Goal: Communication & Community: Answer question/provide support

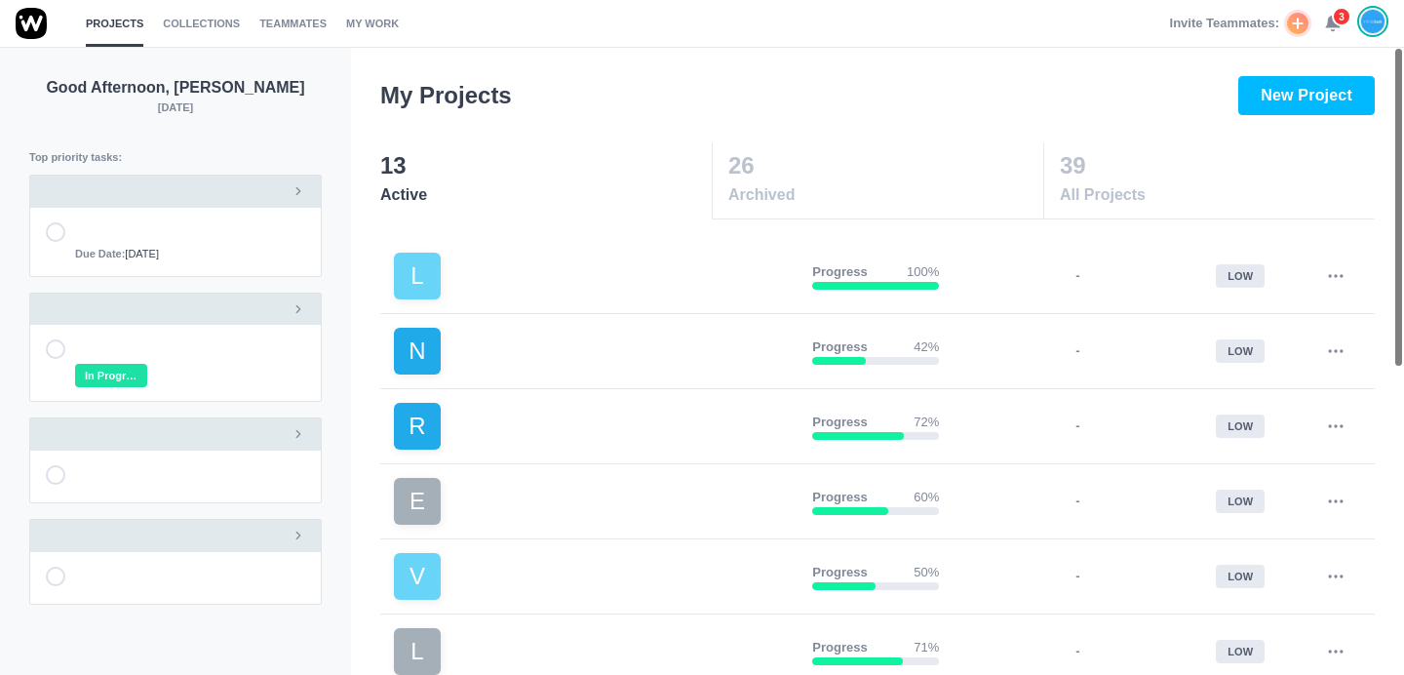
click at [1323, 17] on div "Invite Teammates: 3" at bounding box center [1279, 23] width 218 height 47
click at [1331, 19] on use at bounding box center [1333, 24] width 14 height 15
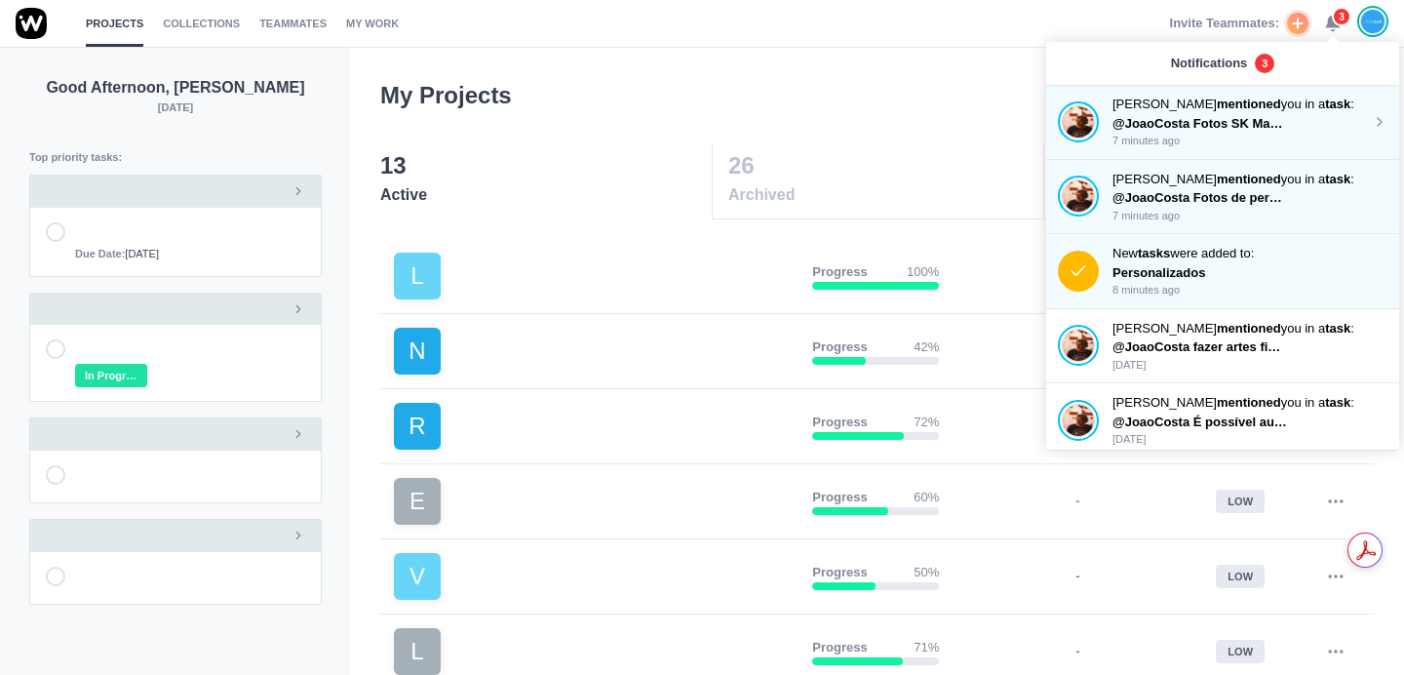
click at [1241, 129] on span "@JoaoCosta Fotos SK Makers e SK Texture com descrição dos produtos" at bounding box center [1332, 123] width 441 height 15
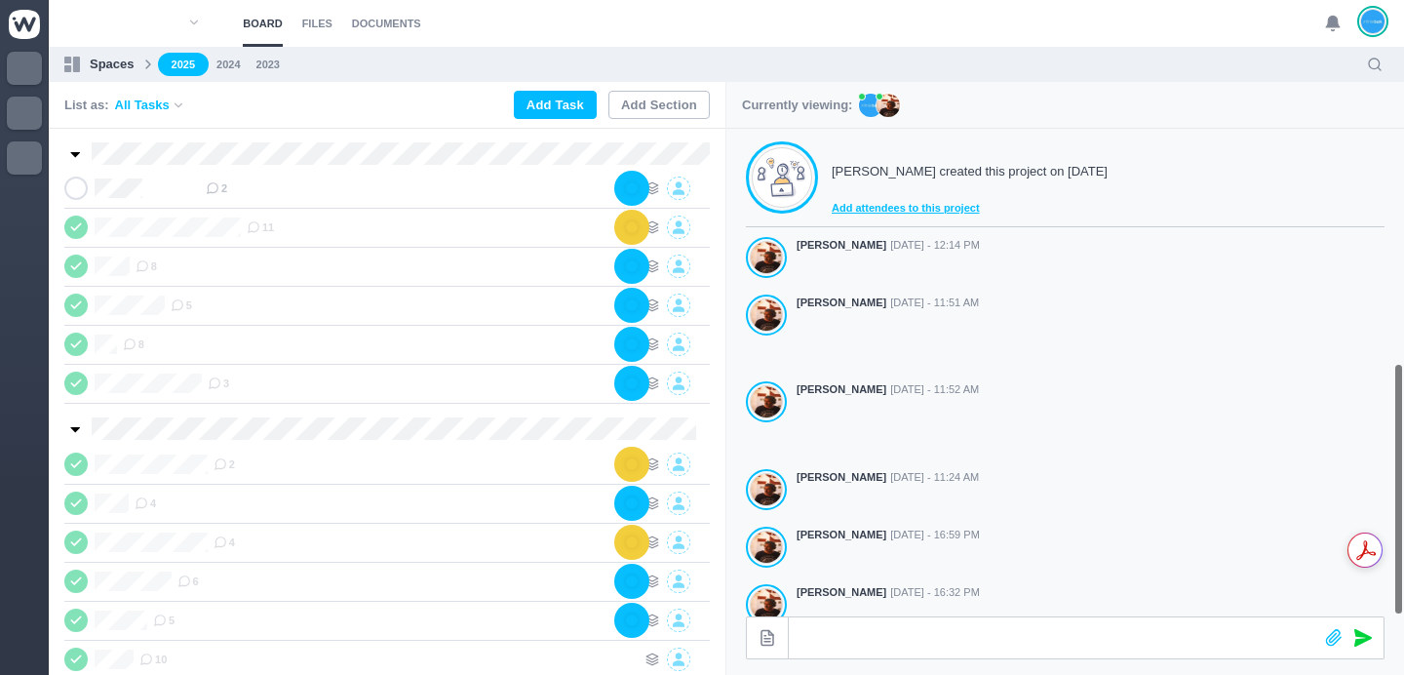
scroll to position [543, 0]
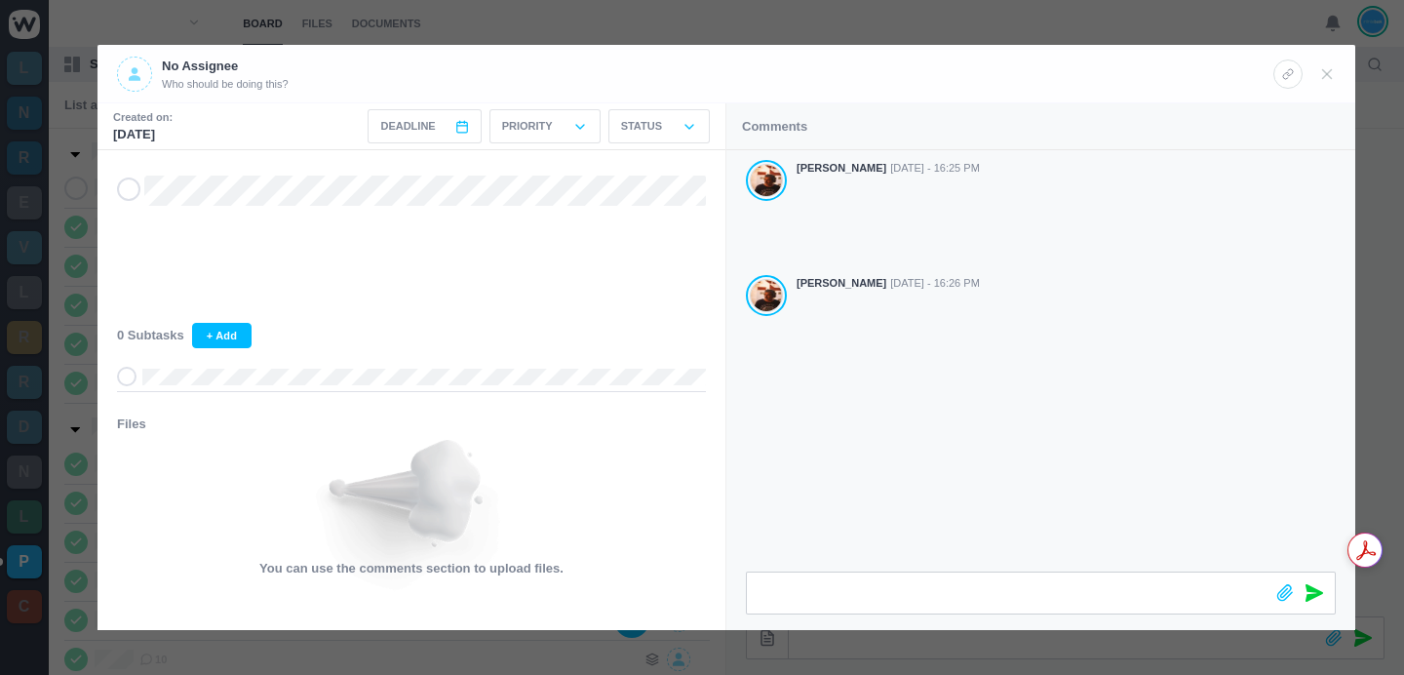
click at [913, 69] on div "No Assignee Who should be doing this?" at bounding box center [695, 74] width 1156 height 35
click at [928, 466] on div "[PERSON_NAME] [DATE] - 16:25 PM [PERSON_NAME] [DATE] - 16:26 PM" at bounding box center [1040, 360] width 629 height 421
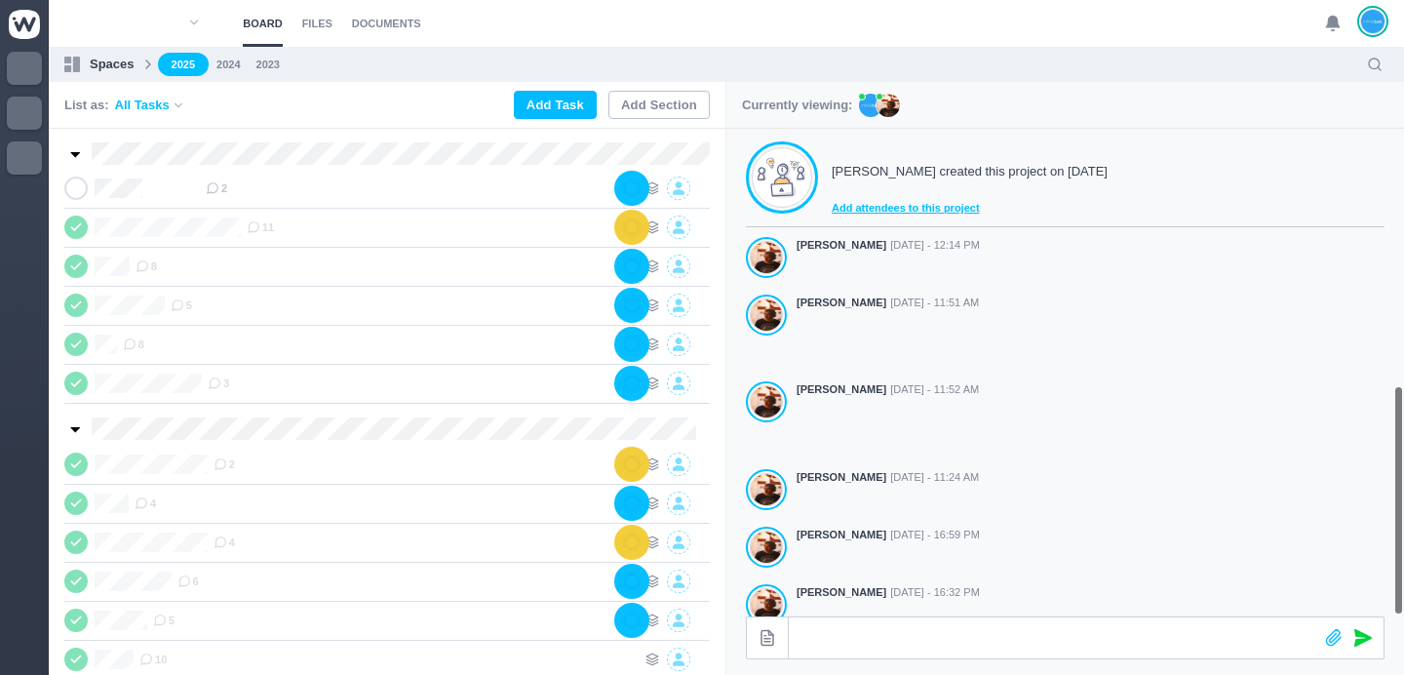
scroll to position [543, 0]
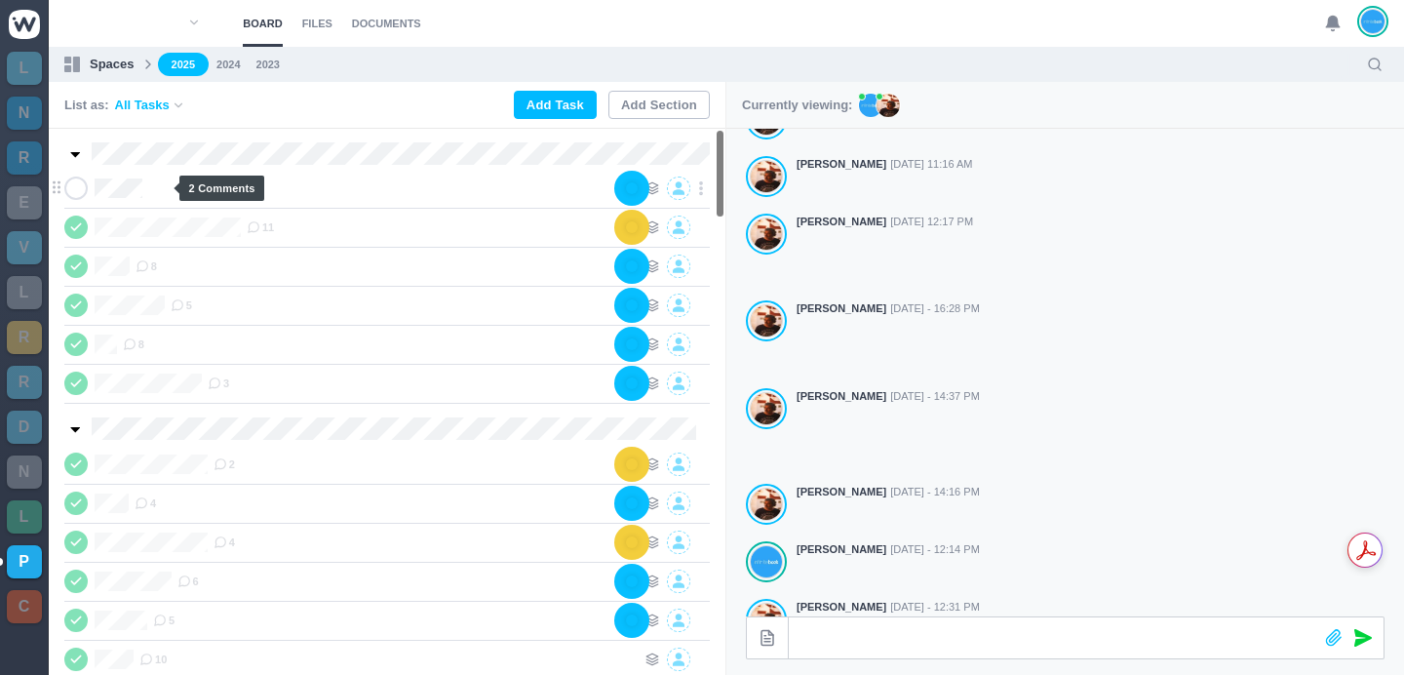
click at [206, 190] on span "2" at bounding box center [216, 188] width 21 height 16
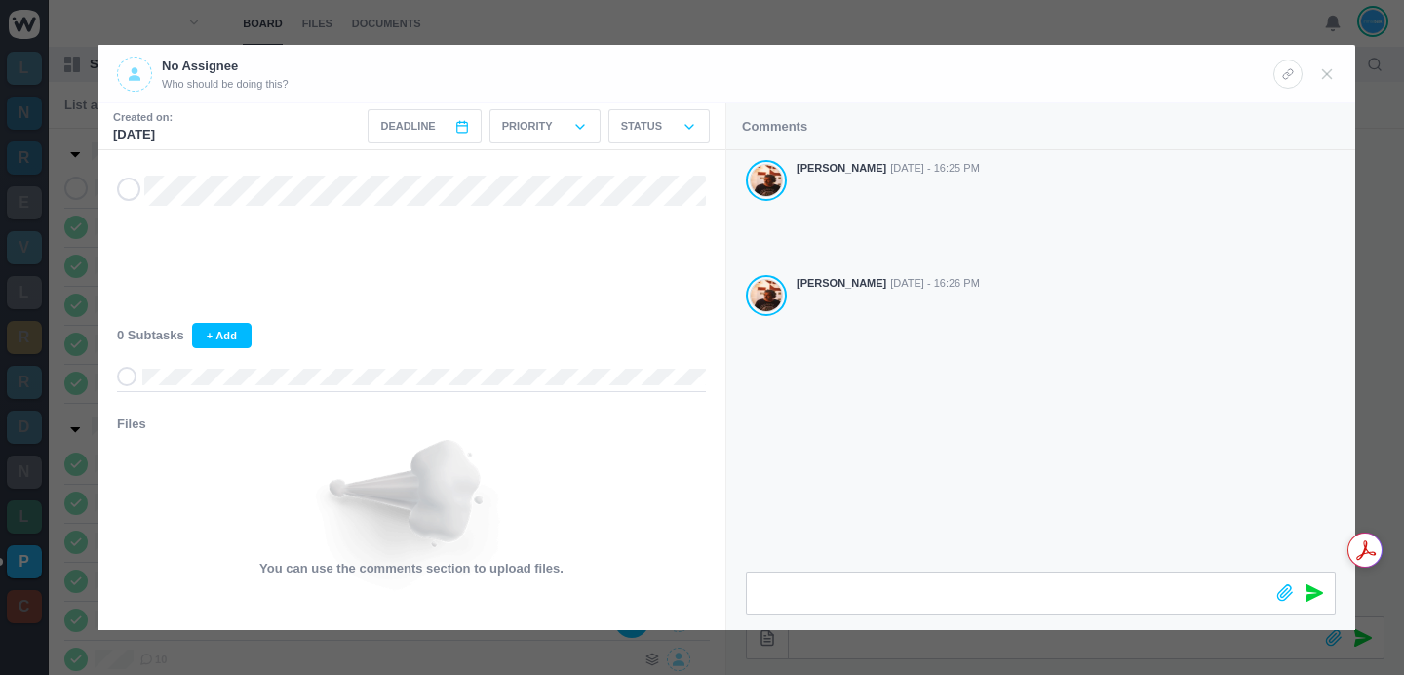
click at [984, 421] on div "[PERSON_NAME] [DATE] - 16:25 PM [PERSON_NAME] [DATE] - 16:26 PM" at bounding box center [1040, 360] width 629 height 421
click at [1003, 454] on div "[PERSON_NAME] [DATE] - 16:25 PM [PERSON_NAME] [DATE] - 16:26 PM" at bounding box center [1040, 360] width 629 height 421
